Goal: Transaction & Acquisition: Purchase product/service

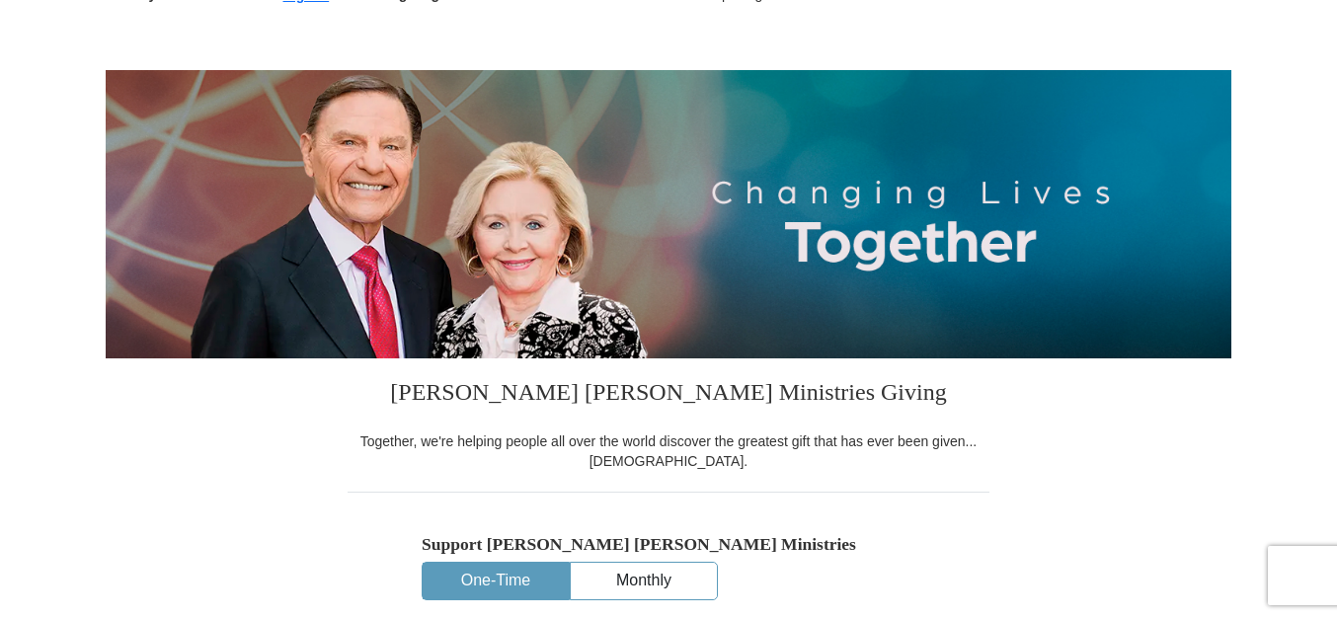
scroll to position [99, 0]
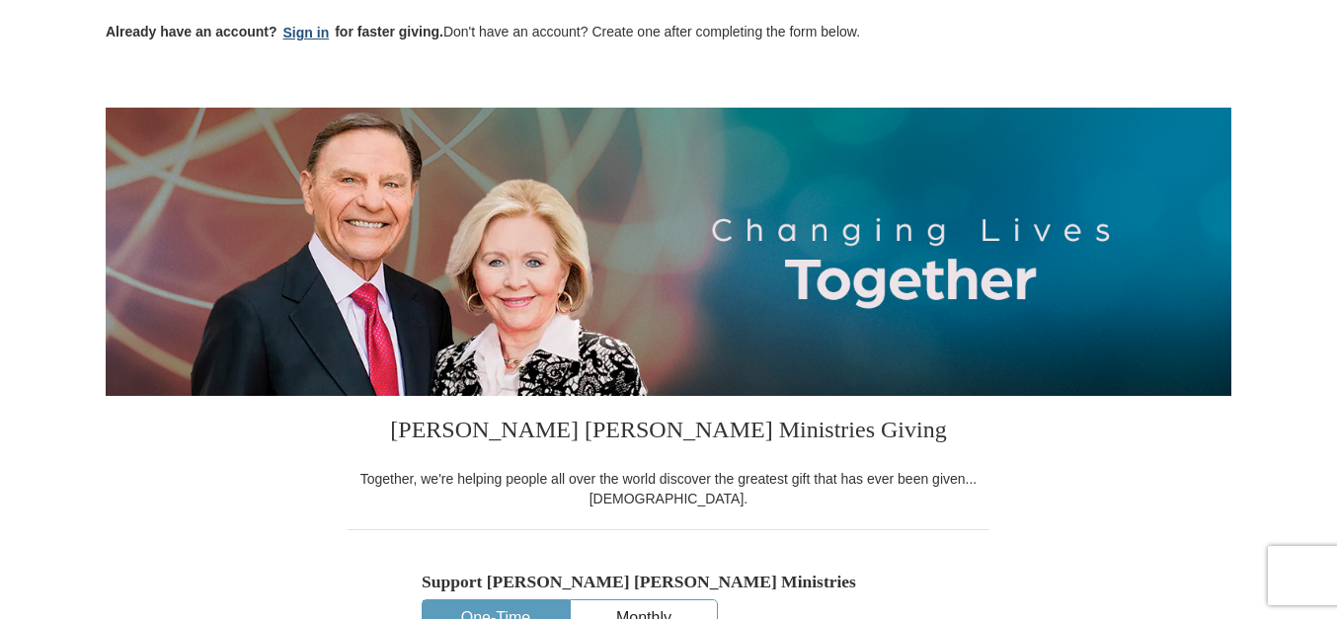
click at [315, 37] on button "Sign in" at bounding box center [307, 33] width 58 height 23
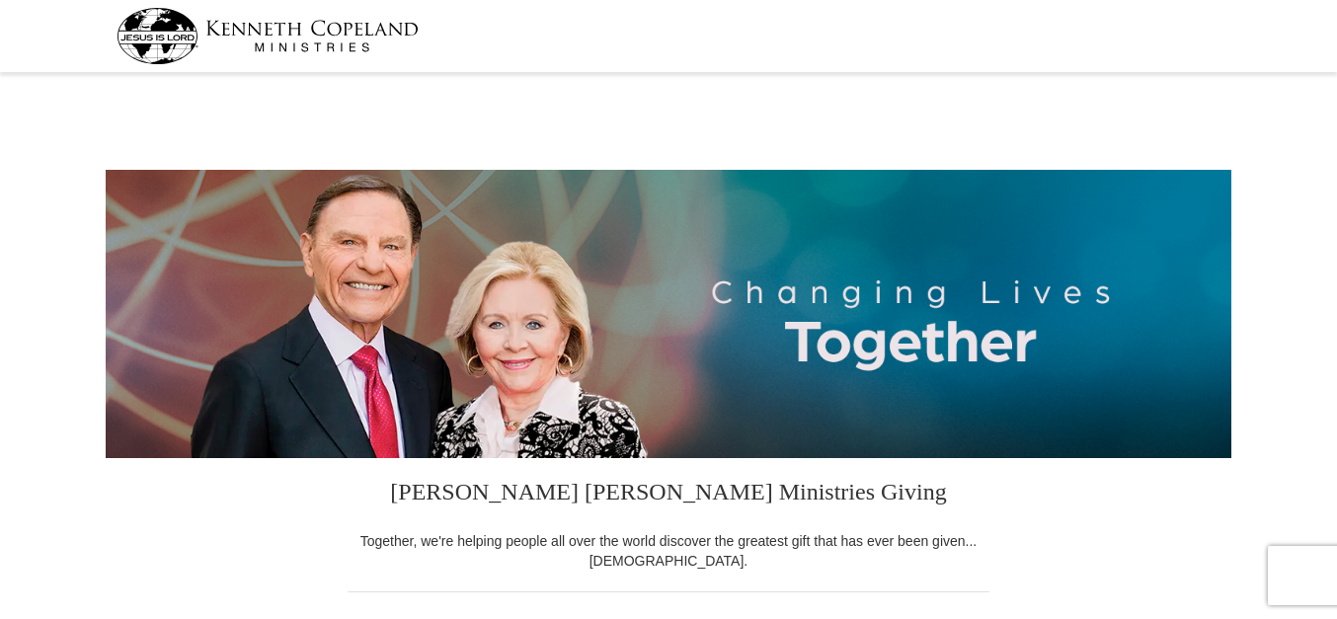
select select "[GEOGRAPHIC_DATA]"
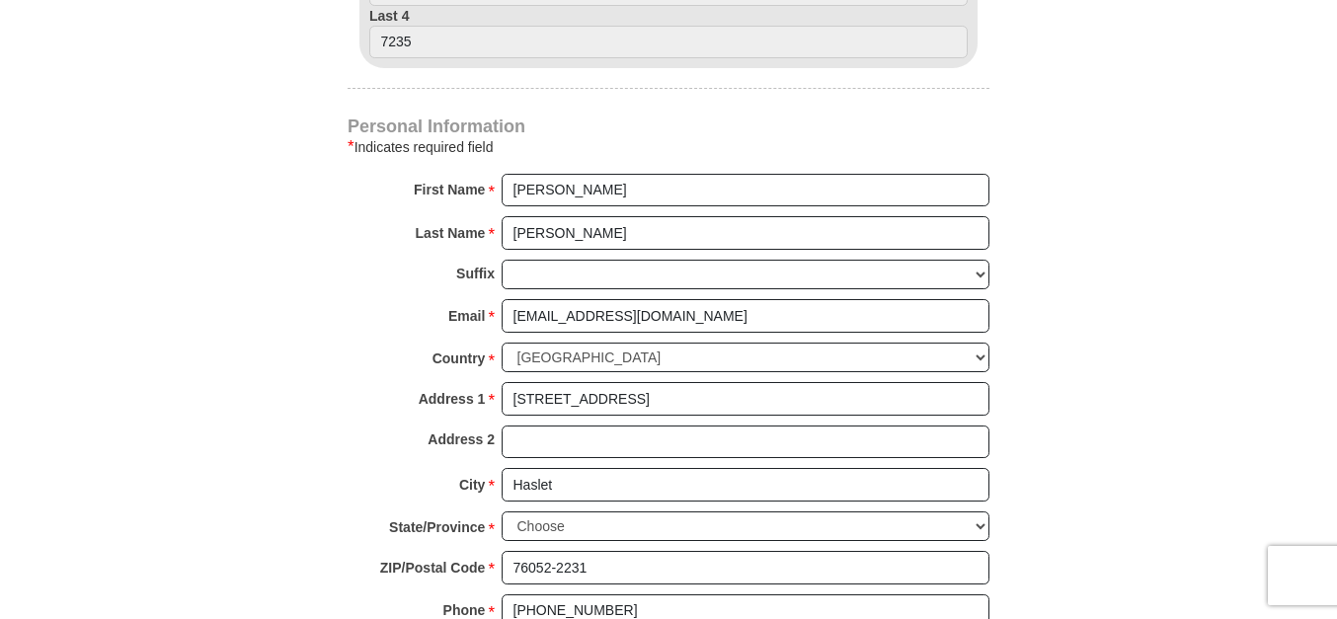
scroll to position [988, 0]
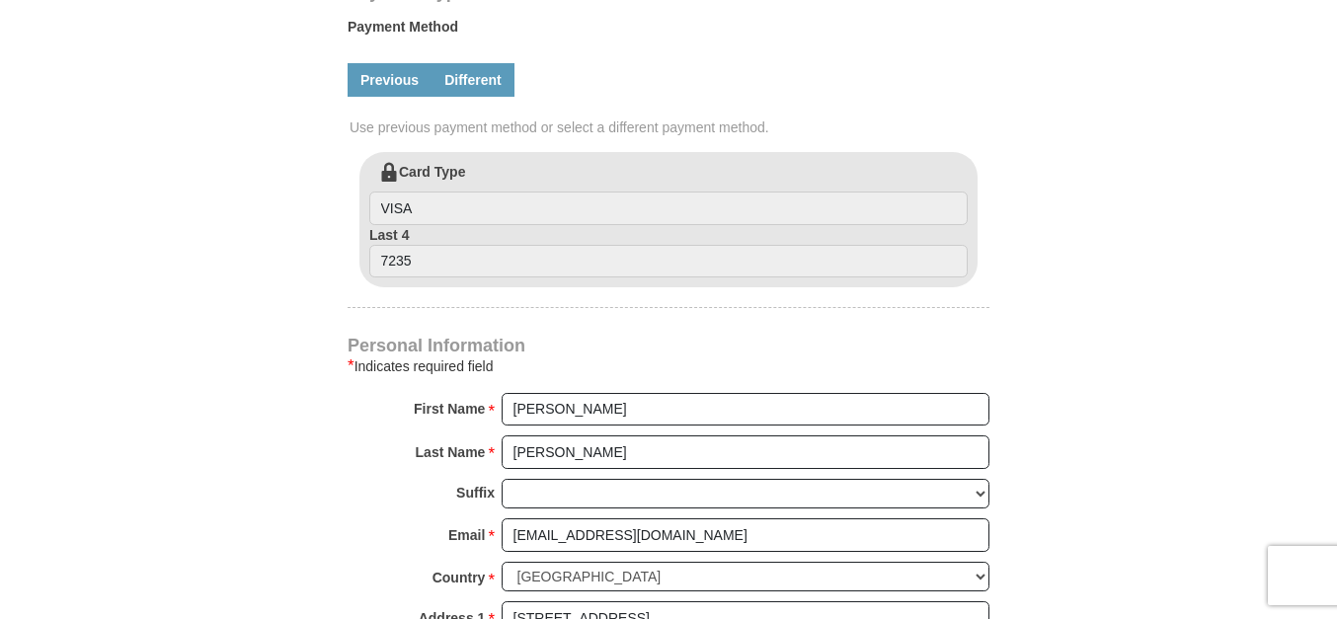
click at [496, 89] on link "Different" at bounding box center [473, 80] width 83 height 34
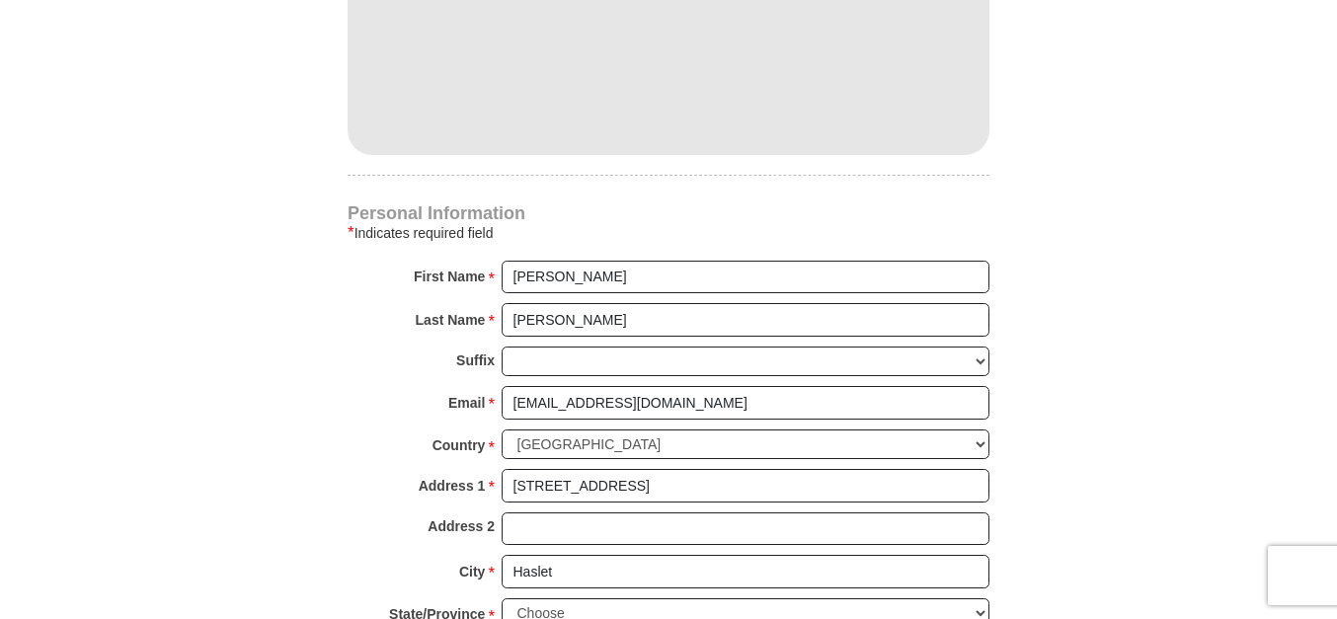
scroll to position [1284, 0]
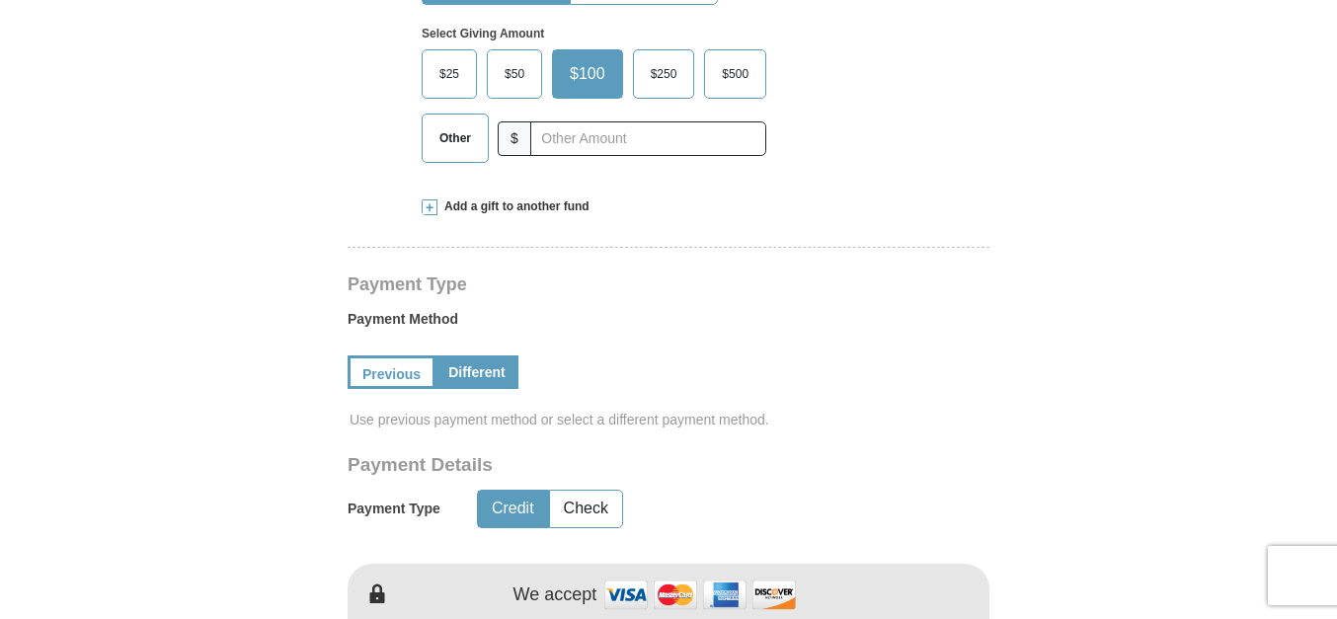
scroll to position [691, 0]
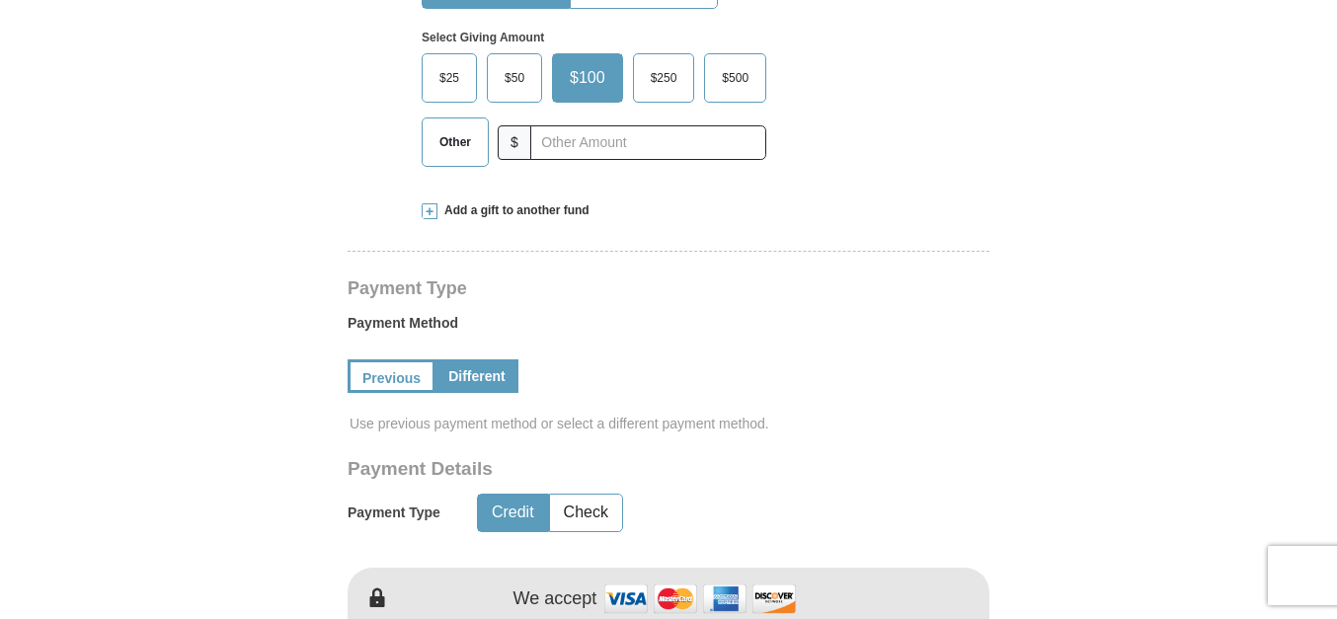
click at [449, 147] on span "Other" at bounding box center [455, 142] width 51 height 30
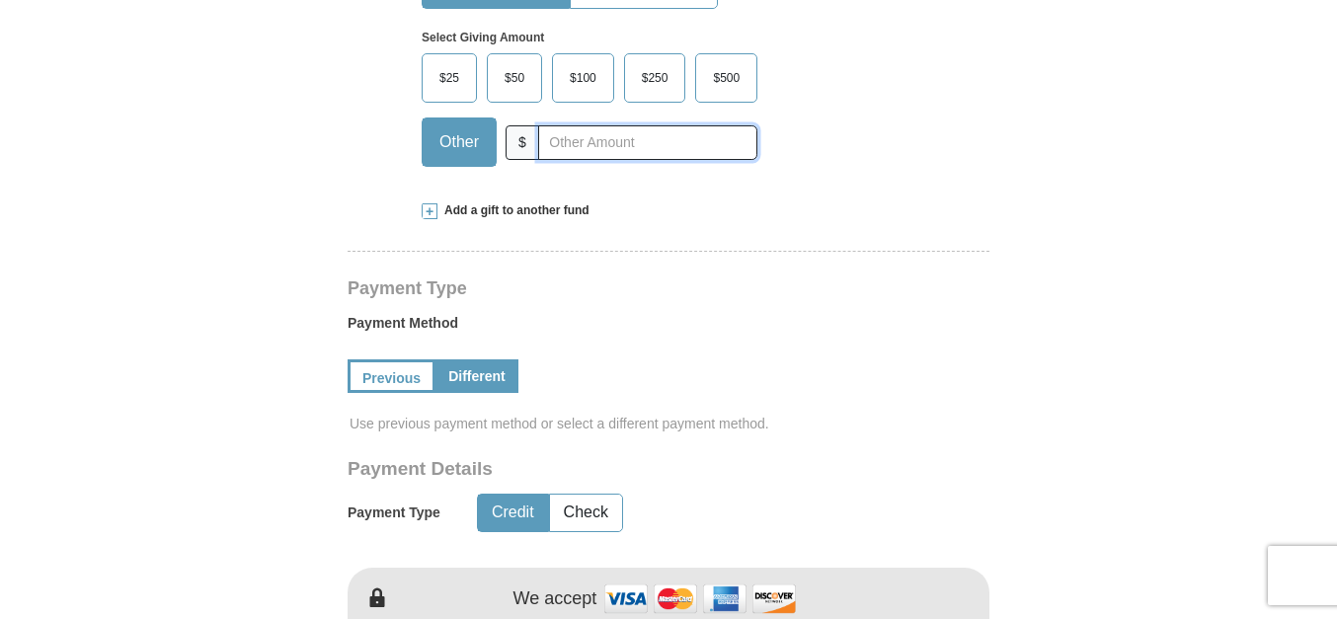
drag, startPoint x: 449, startPoint y: 147, endPoint x: 666, endPoint y: 143, distance: 216.3
click at [666, 143] on input "text" at bounding box center [647, 142] width 219 height 35
type input "410"
click at [180, 332] on form "[PERSON_NAME] [PERSON_NAME] Ministries Giving Together, we're helping people al…" at bounding box center [669, 551] width 1126 height 2327
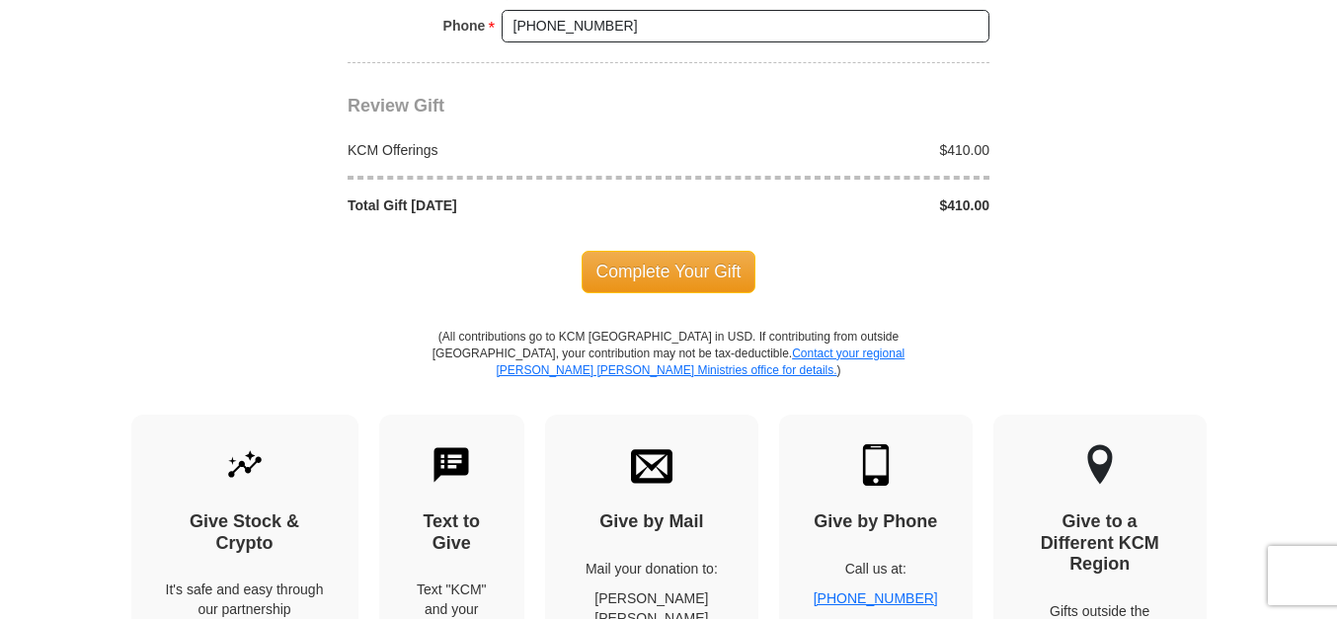
scroll to position [2074, 0]
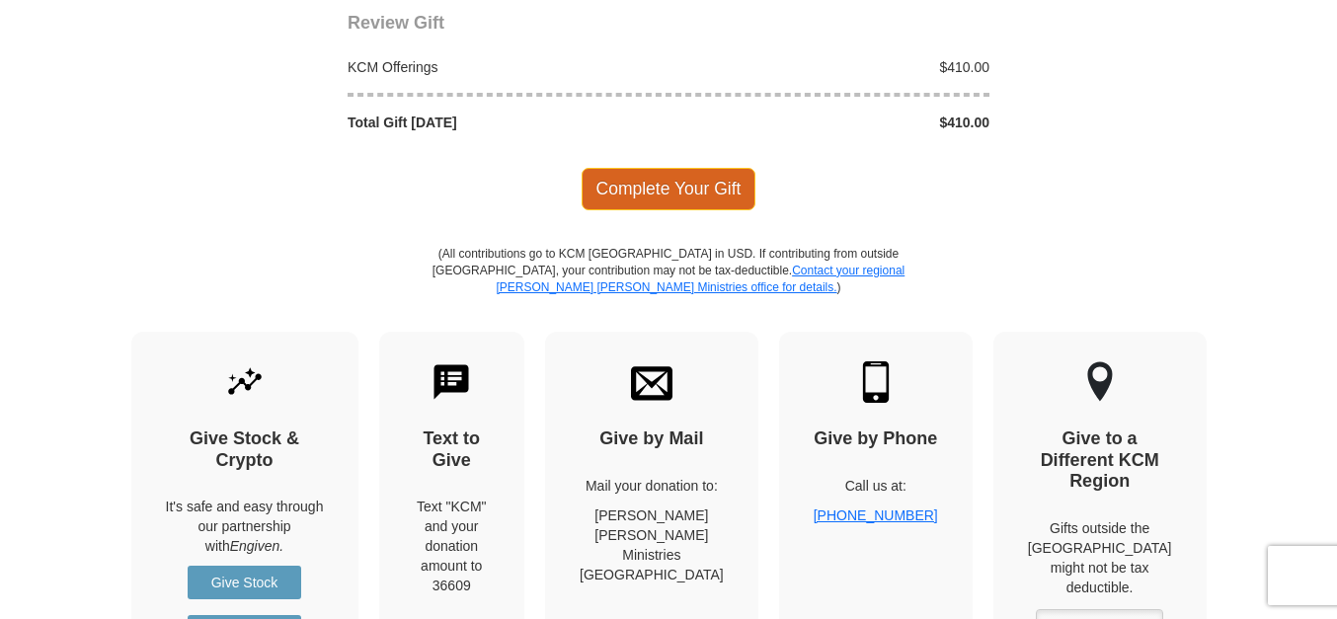
click at [659, 198] on span "Complete Your Gift" at bounding box center [669, 188] width 175 height 41
